Goal: Task Accomplishment & Management: Manage account settings

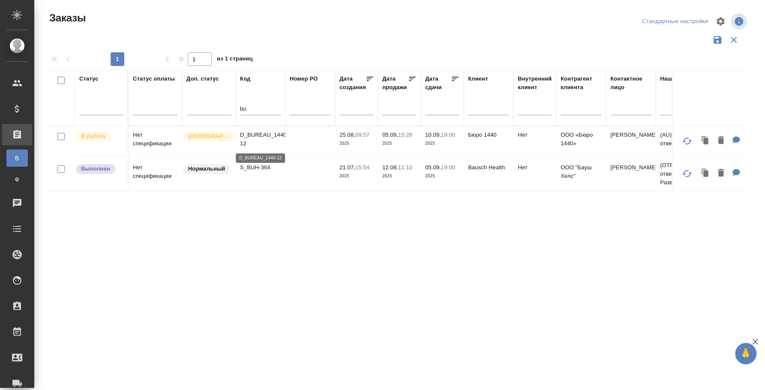
click at [261, 139] on p "D_BUREAU_1440-12" at bounding box center [260, 139] width 41 height 17
click at [269, 132] on p "D_BUREAU_1440-12" at bounding box center [260, 139] width 41 height 17
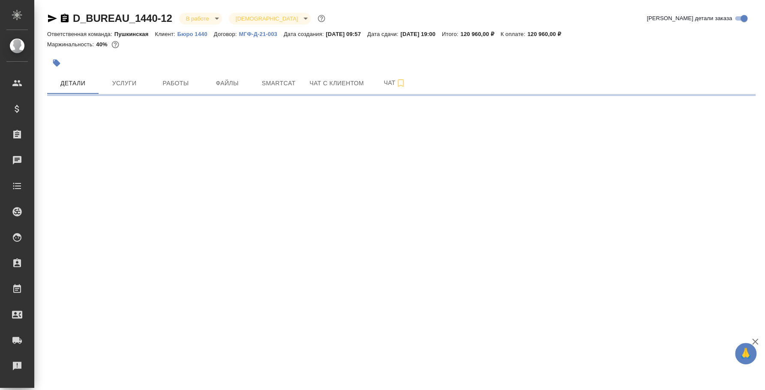
select select "RU"
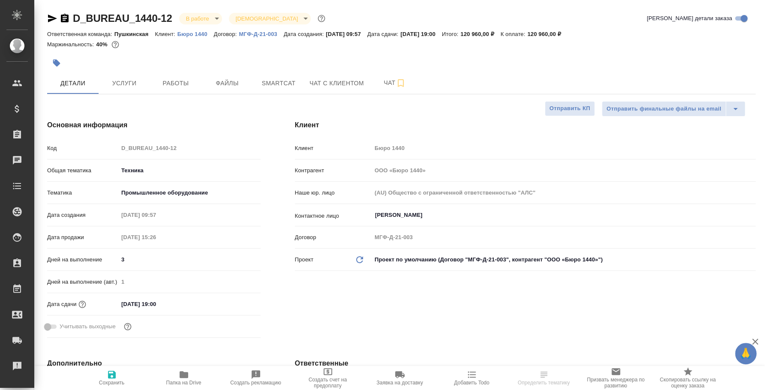
type textarea "x"
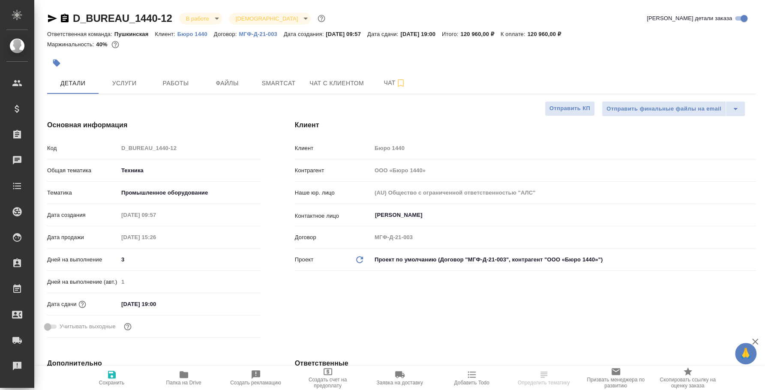
type textarea "x"
type input "[PERSON_NAME]"
click at [141, 72] on button "Услуги" at bounding box center [124, 82] width 51 height 21
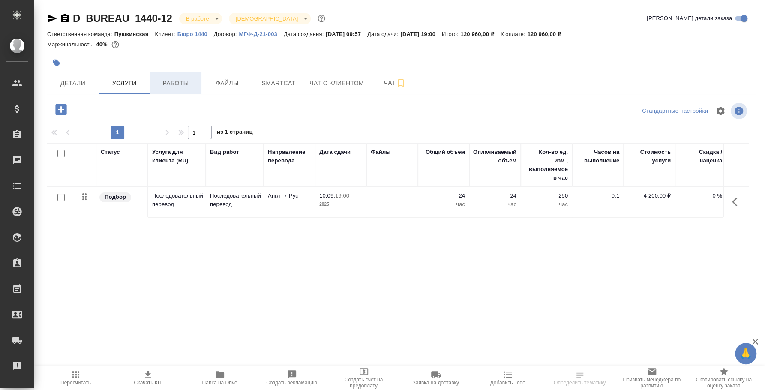
click at [192, 88] on span "Работы" at bounding box center [175, 83] width 41 height 11
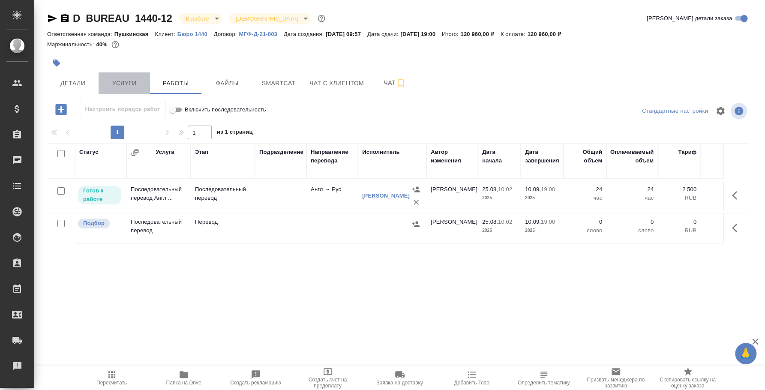
click at [118, 82] on span "Услуги" at bounding box center [124, 83] width 41 height 11
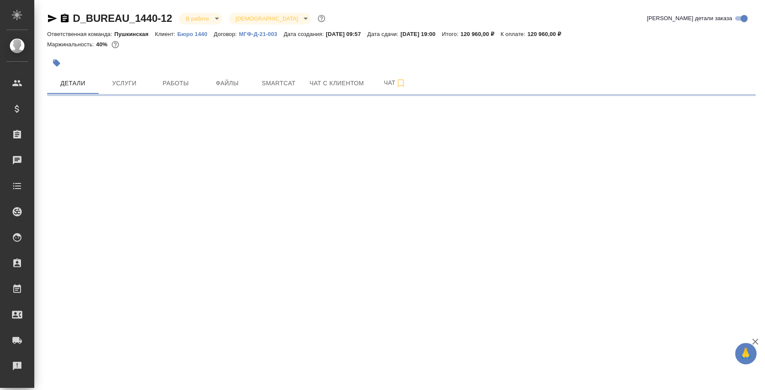
select select "RU"
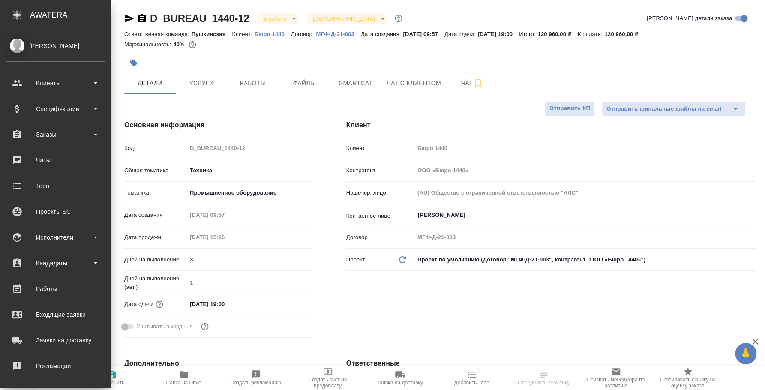
type textarea "x"
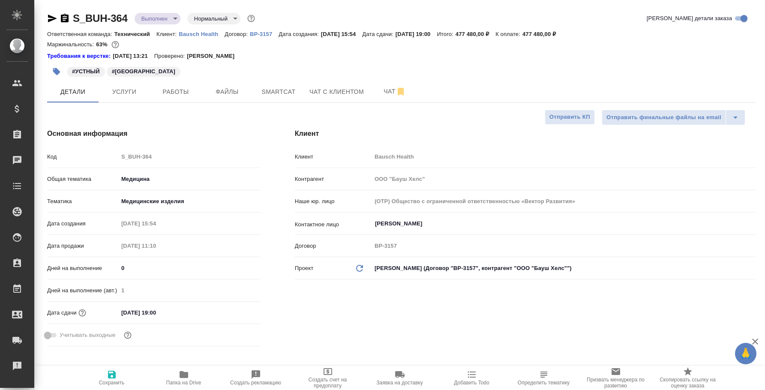
select select "RU"
click at [144, 90] on span "Услуги" at bounding box center [124, 92] width 41 height 11
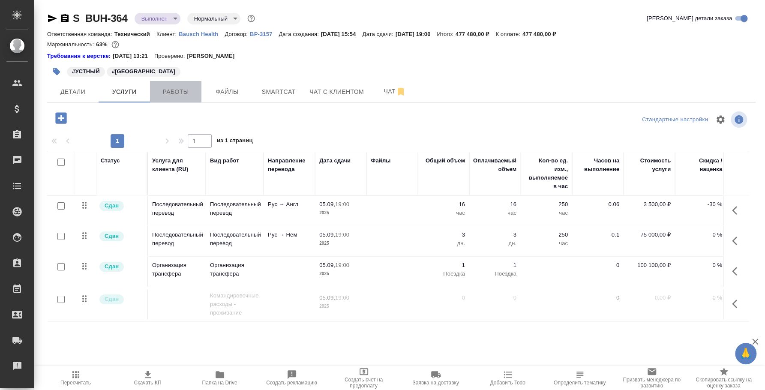
click at [183, 89] on span "Работы" at bounding box center [175, 92] width 41 height 11
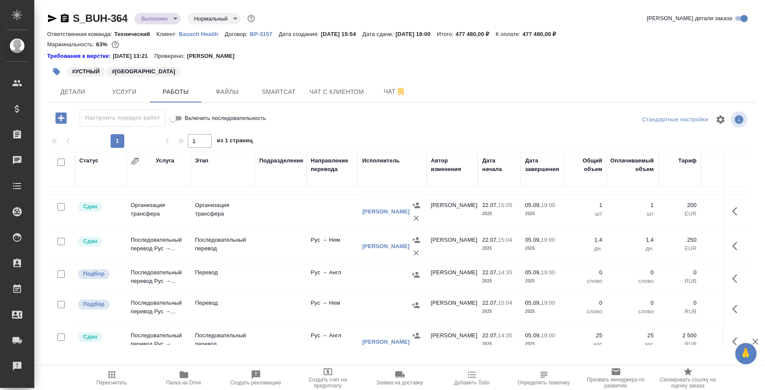
scroll to position [50, 0]
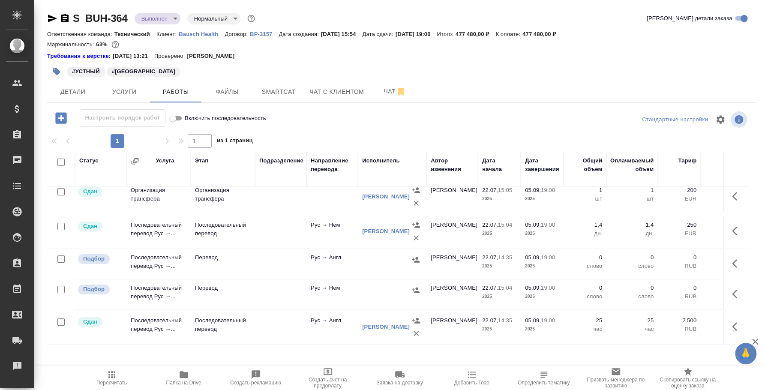
click at [64, 255] on input "checkbox" at bounding box center [60, 258] width 7 height 7
checkbox input "true"
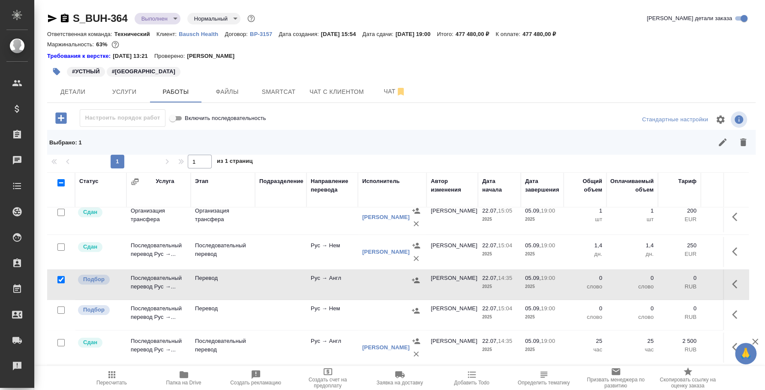
click at [59, 306] on input "checkbox" at bounding box center [60, 309] width 7 height 7
checkbox input "true"
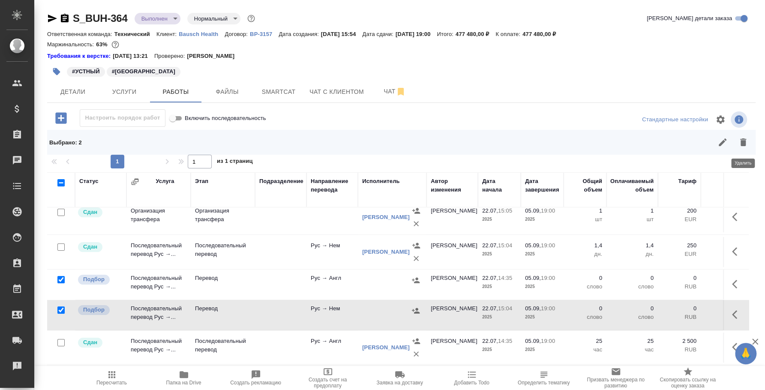
click at [745, 142] on icon "button" at bounding box center [743, 142] width 6 height 8
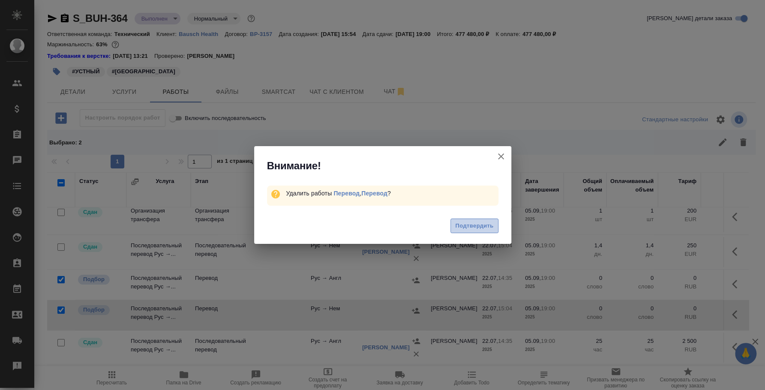
click at [482, 225] on span "Подтвердить" at bounding box center [474, 226] width 38 height 10
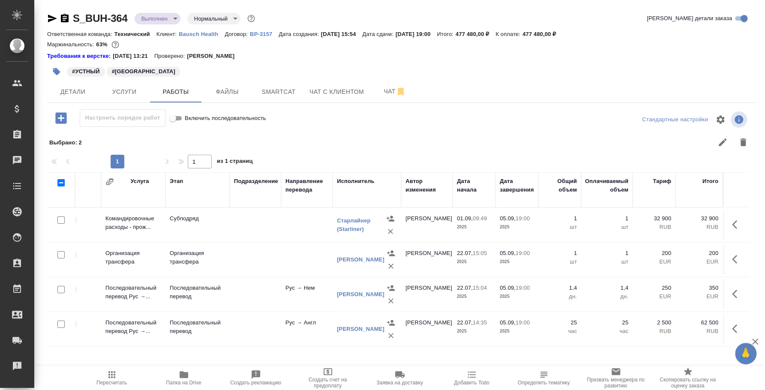
scroll to position [0, 0]
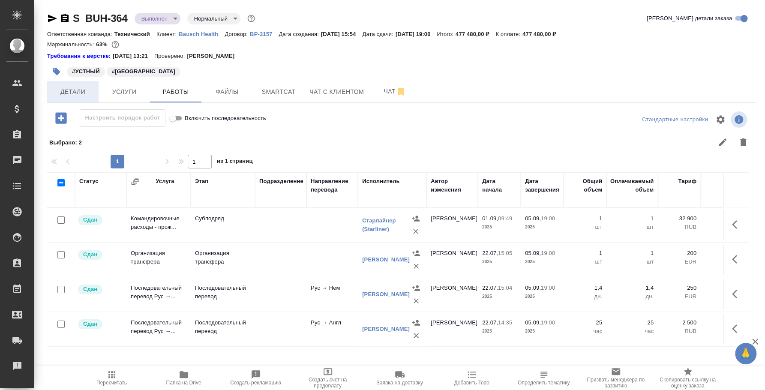
click at [70, 93] on span "Детали" at bounding box center [72, 92] width 41 height 11
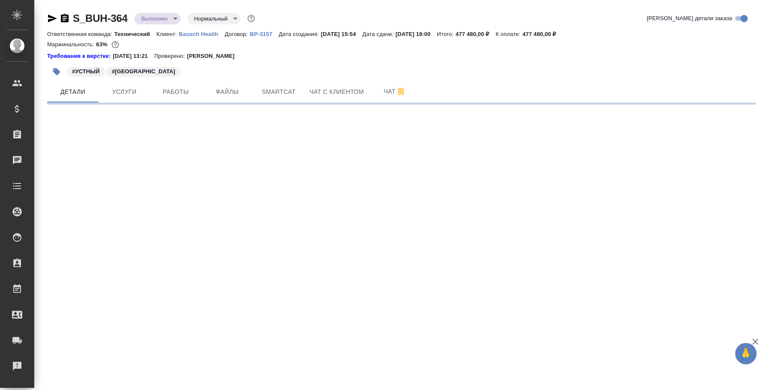
select select "RU"
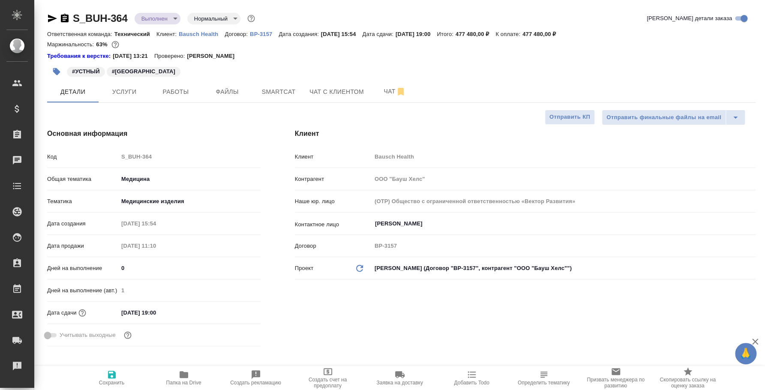
type textarea "x"
click at [139, 87] on span "Услуги" at bounding box center [124, 92] width 41 height 11
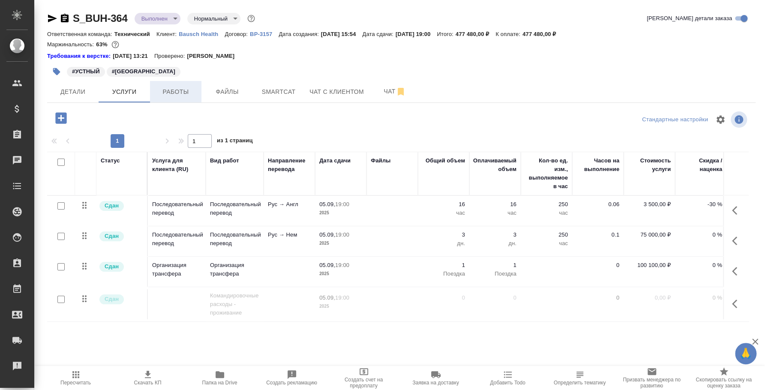
click at [167, 96] on span "Работы" at bounding box center [175, 92] width 41 height 11
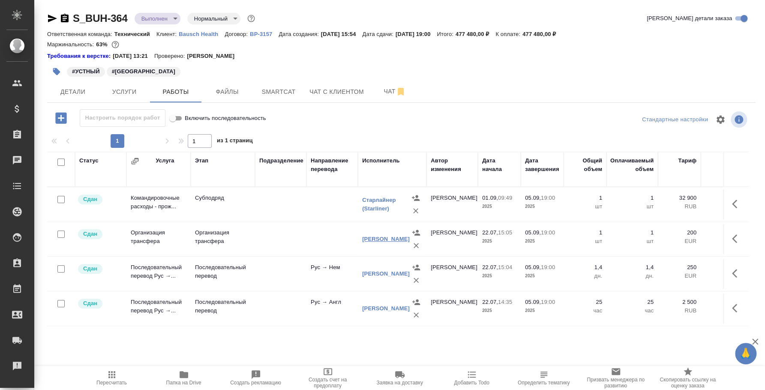
click at [365, 236] on link "Макаревич Денис" at bounding box center [386, 239] width 48 height 6
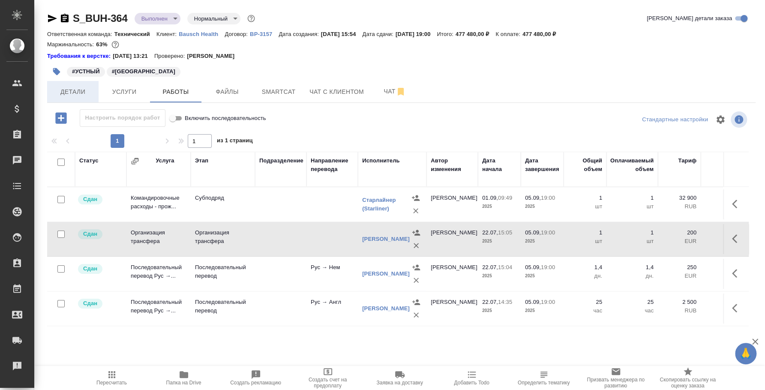
click at [74, 96] on span "Детали" at bounding box center [72, 92] width 41 height 11
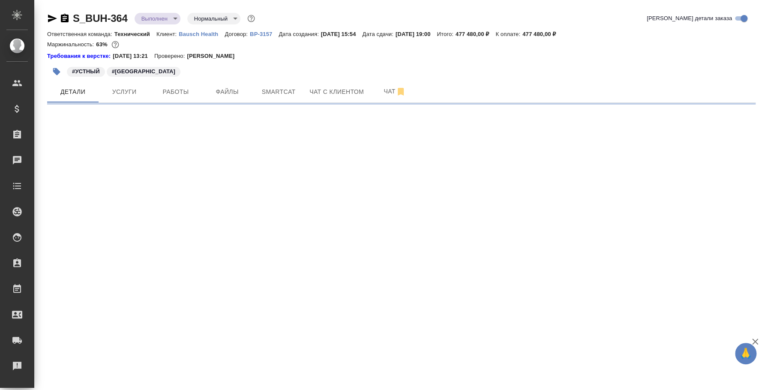
select select "RU"
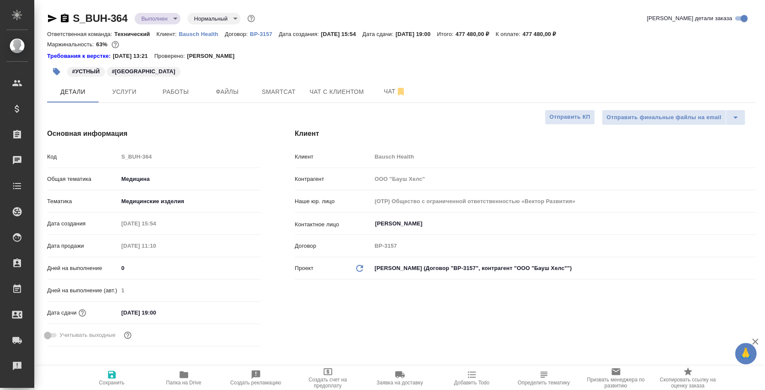
type textarea "x"
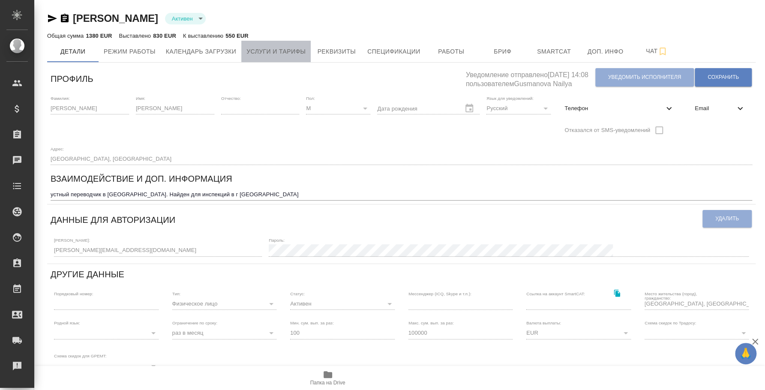
click at [276, 55] on span "Услуги и тарифы" at bounding box center [275, 51] width 59 height 11
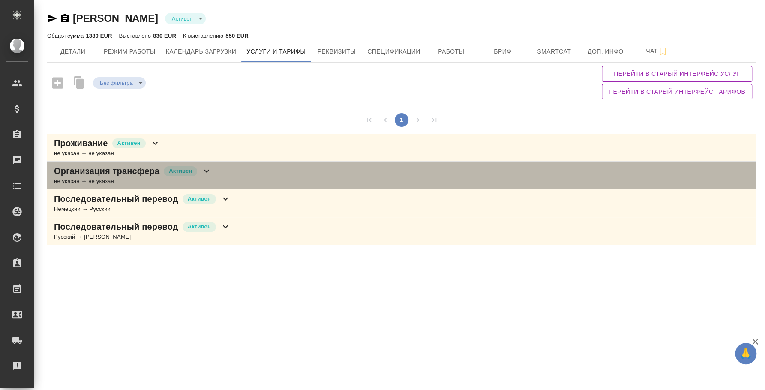
click at [272, 178] on div "Организация трансфера Активен не указан → не указан" at bounding box center [401, 176] width 708 height 28
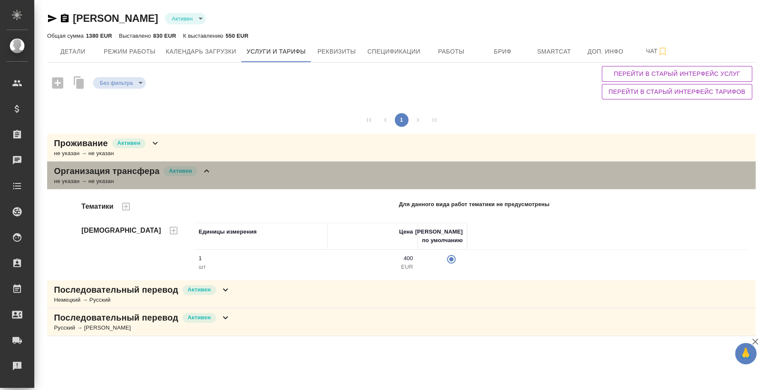
click at [274, 172] on div "Организация трансфера Активен не указан → не указан" at bounding box center [401, 176] width 708 height 28
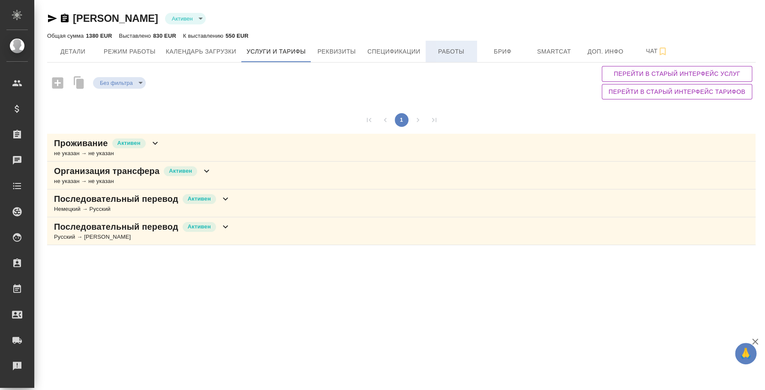
click at [449, 48] on span "Работы" at bounding box center [451, 51] width 41 height 11
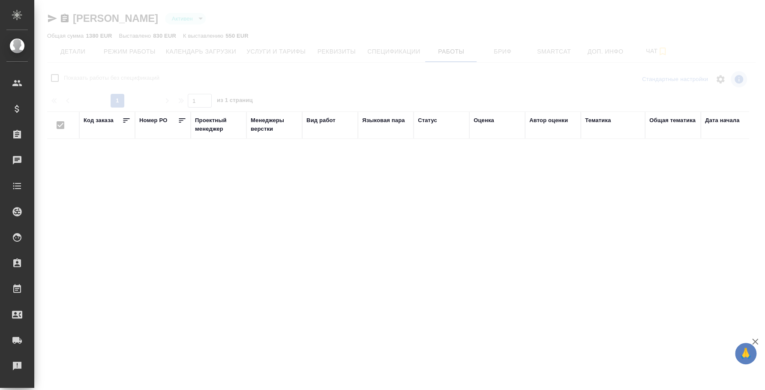
checkbox input "false"
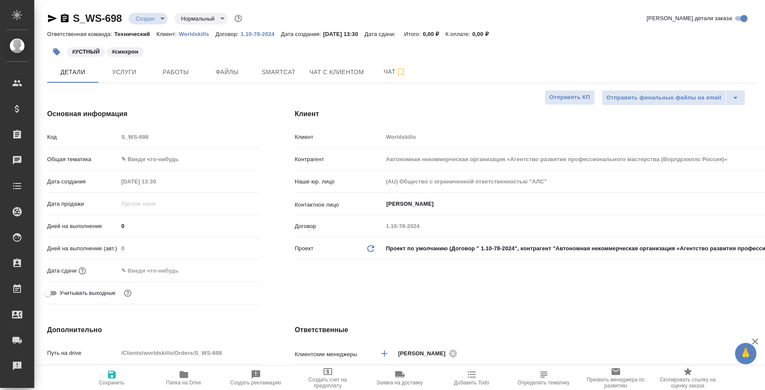
select select "RU"
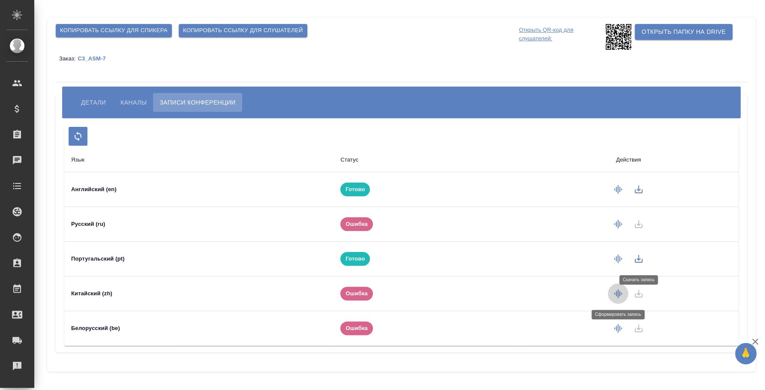
click at [619, 294] on icon "button" at bounding box center [618, 293] width 8 height 9
